Goal: Go to known website: Go to known website

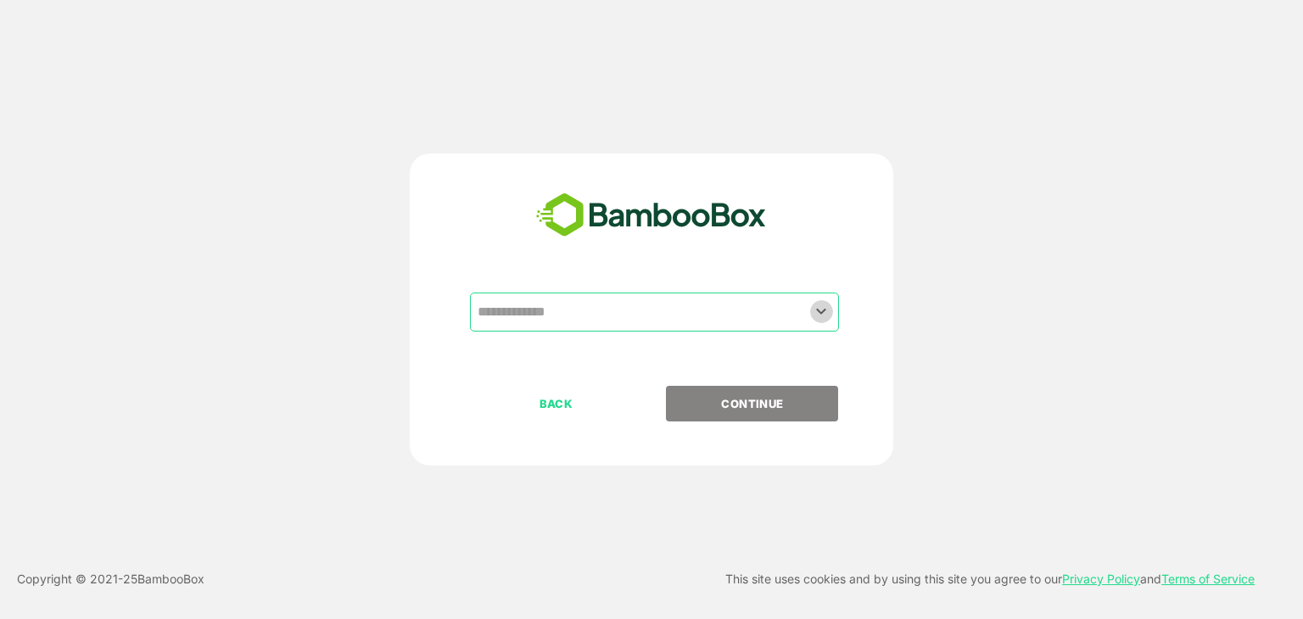
click at [822, 317] on icon "Open" at bounding box center [821, 311] width 20 height 20
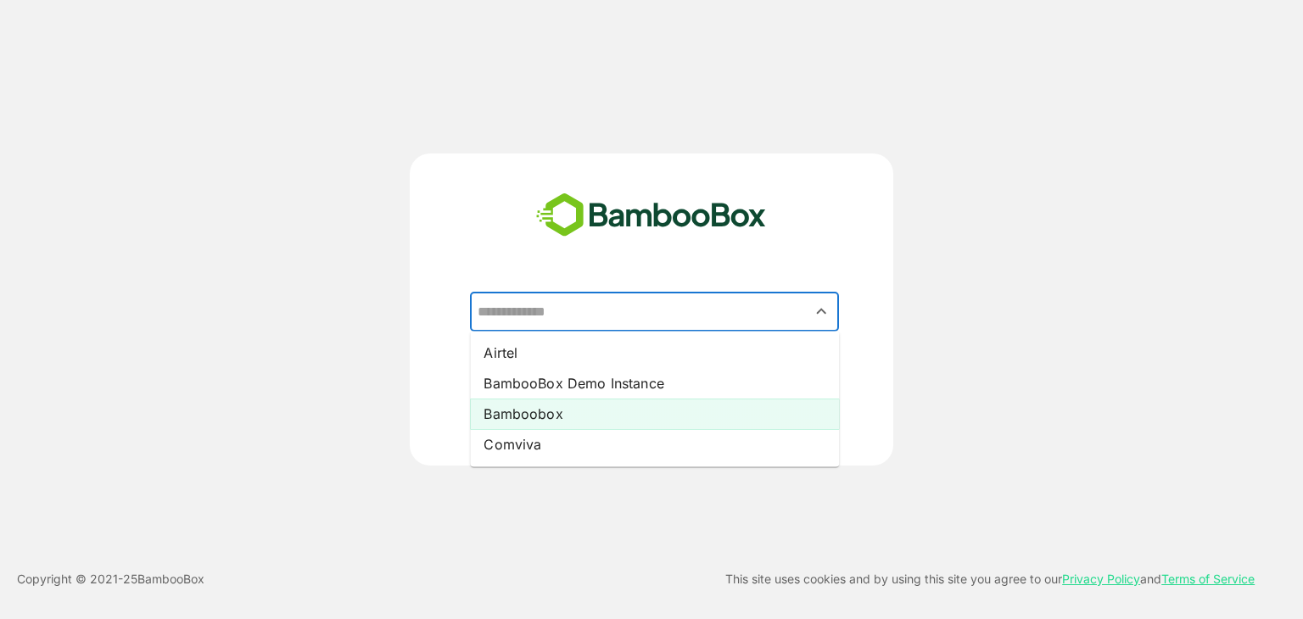
click at [562, 415] on li "Bamboobox" at bounding box center [654, 414] width 369 height 31
type input "*********"
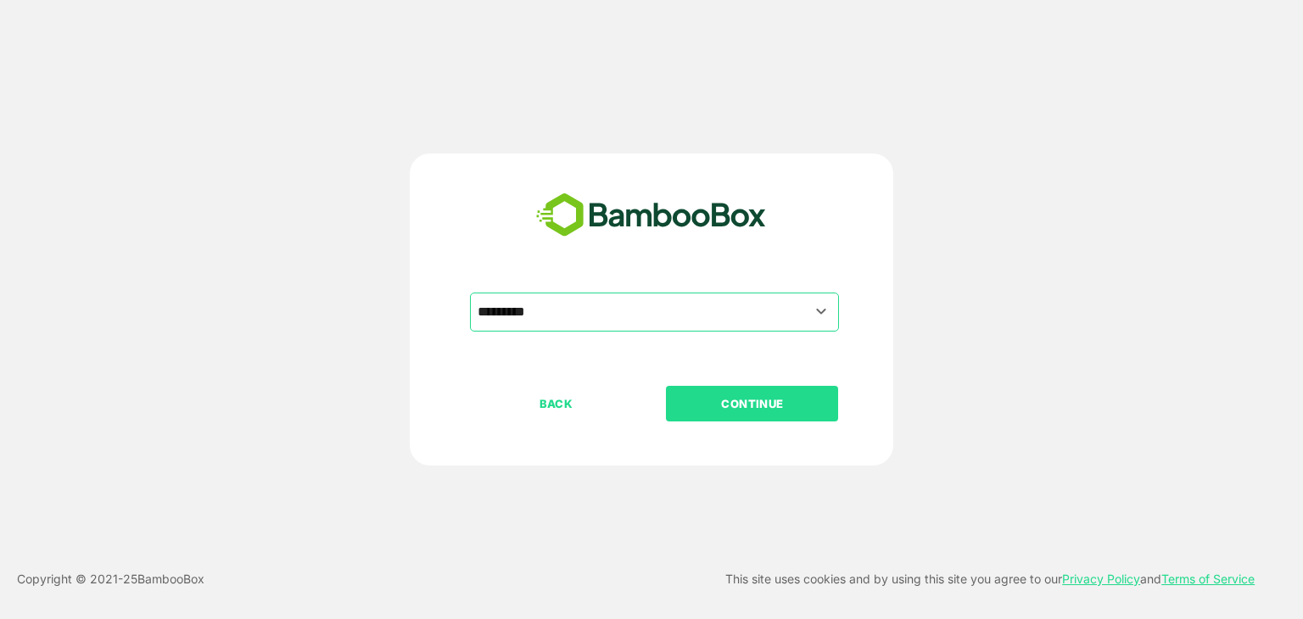
click at [758, 403] on p "CONTINUE" at bounding box center [753, 404] width 170 height 19
